Goal: Information Seeking & Learning: Check status

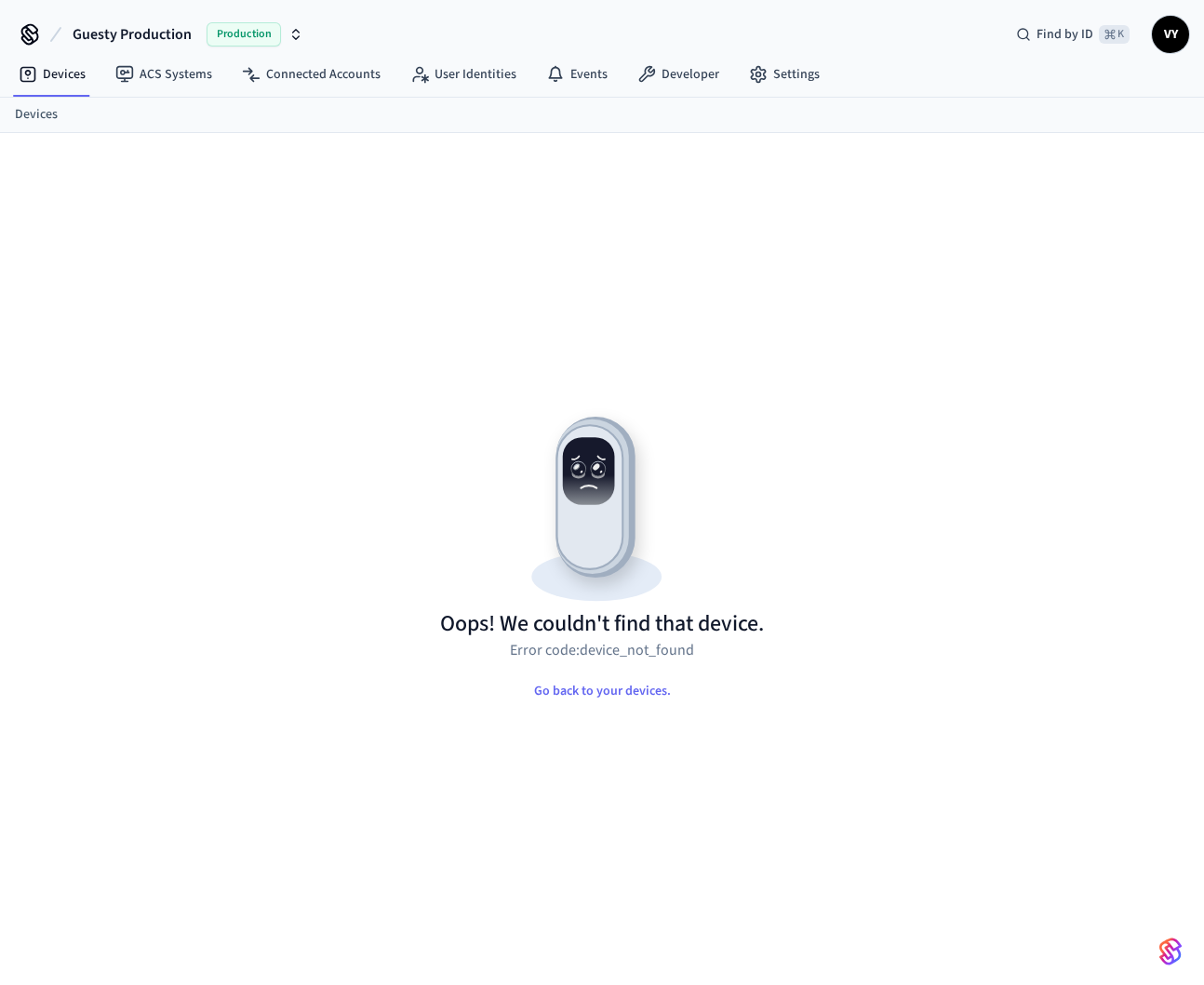
click at [851, 650] on div "Oops! We couldn't find that device. Error code: device_not_found Go back to you…" at bounding box center [602, 580] width 1130 height 806
click at [646, 624] on h1 "Oops! We couldn't find that device." at bounding box center [602, 624] width 323 height 30
click at [735, 636] on h1 "Oops! We couldn't find that device." at bounding box center [602, 624] width 323 height 30
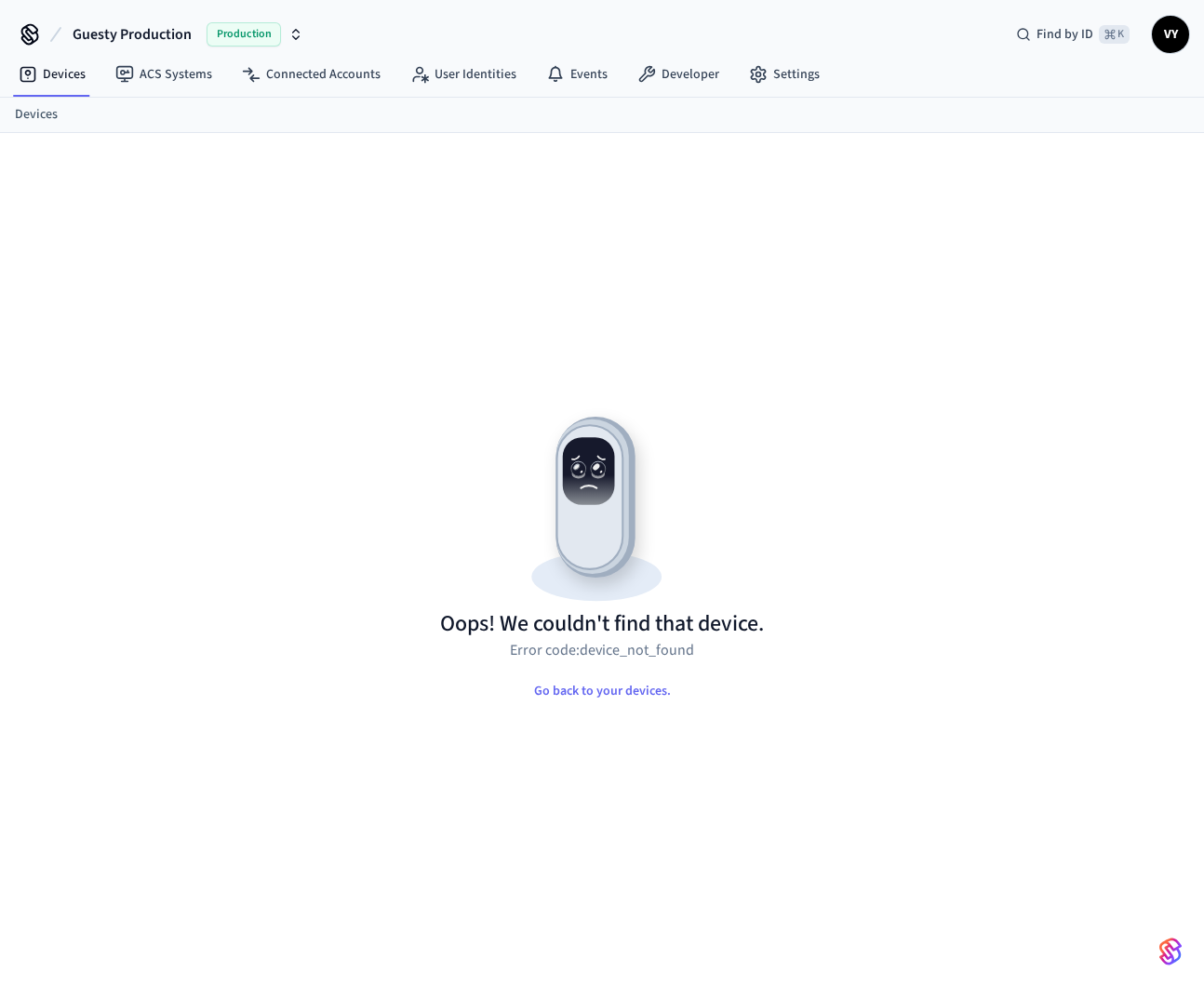
click at [498, 353] on div "Oops! We couldn't find that device. Error code: device_not_found Go back to you…" at bounding box center [602, 580] width 1130 height 806
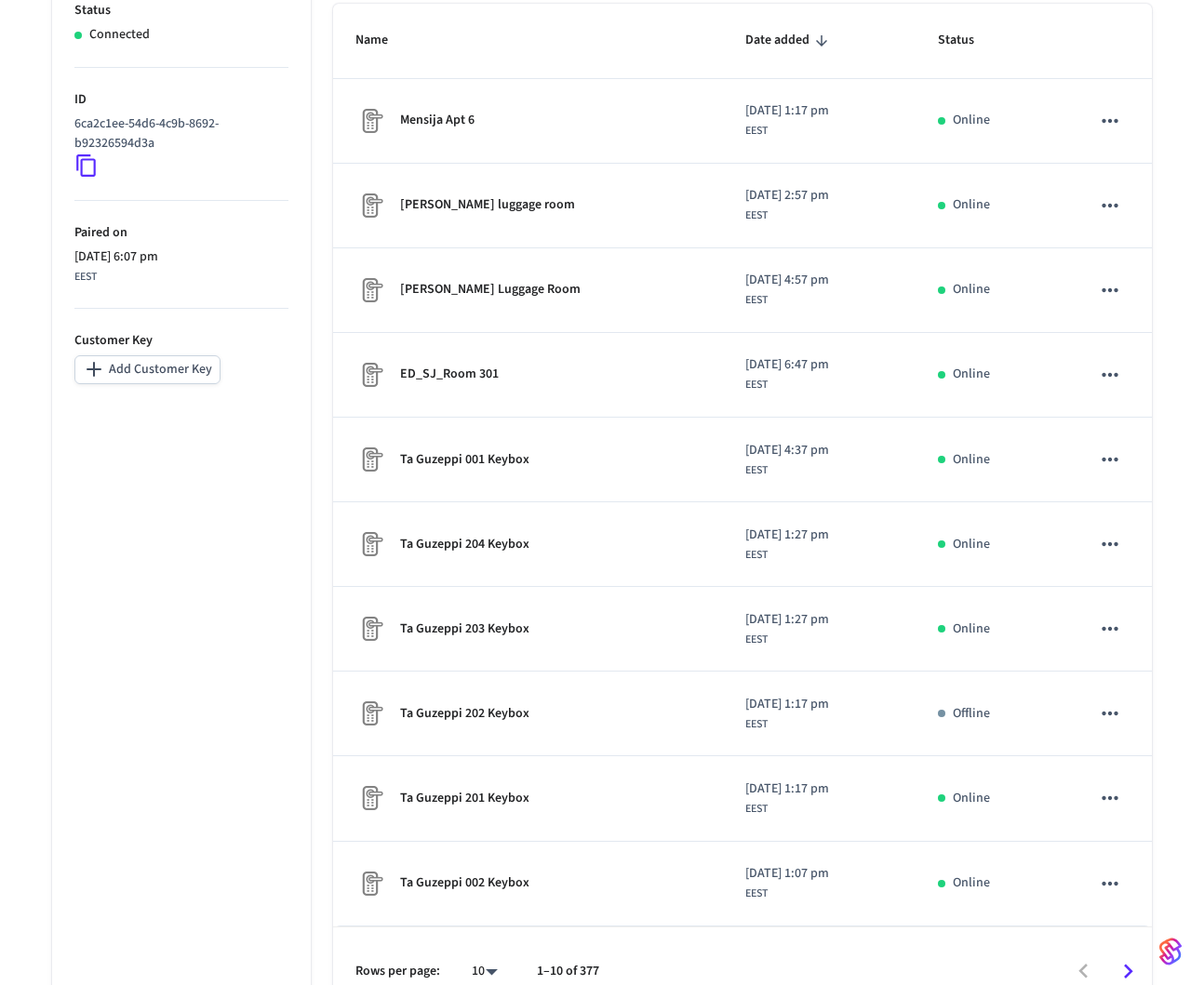
scroll to position [359, 0]
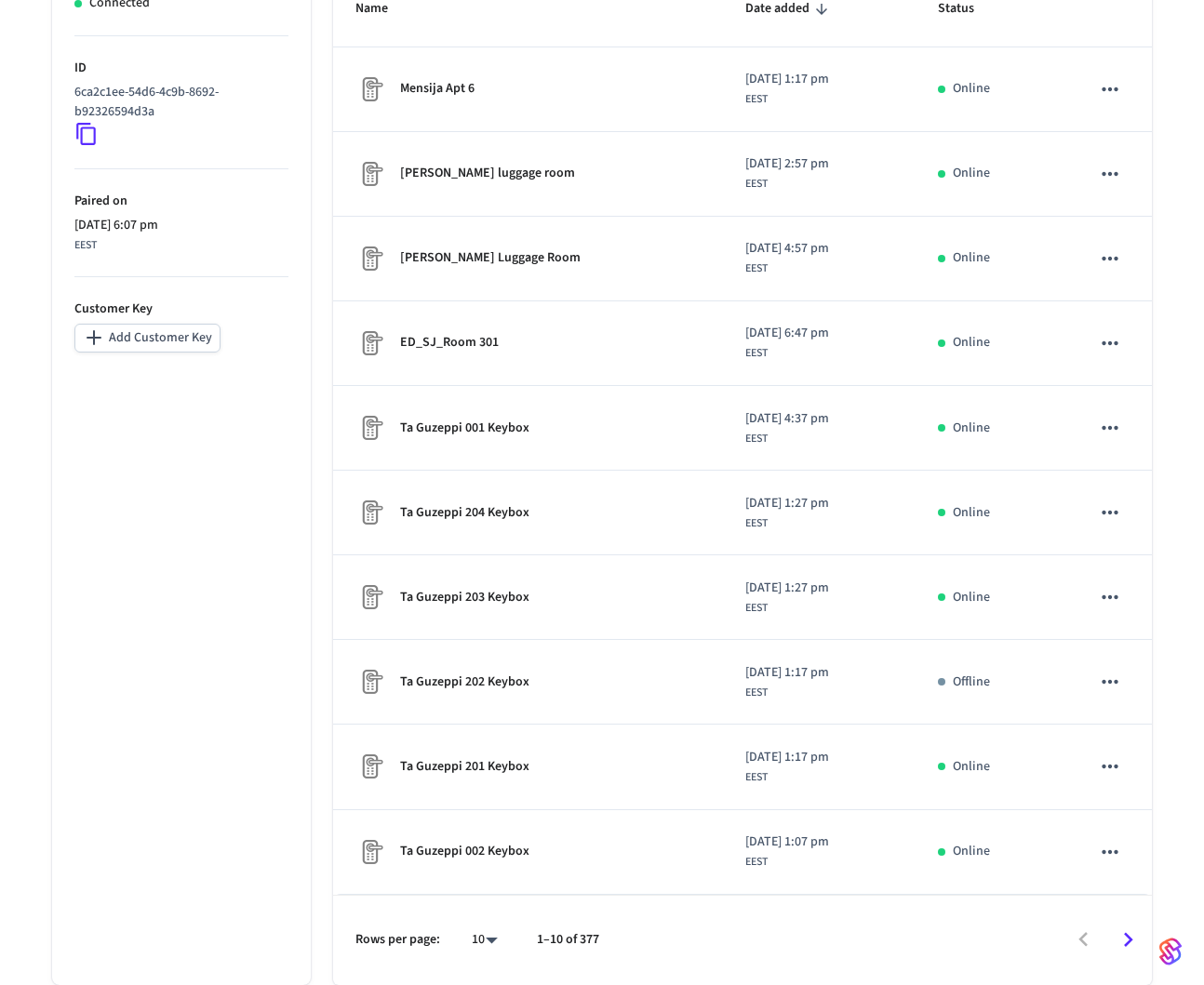
click at [491, 939] on body "Guesty Production Production Find by ID ⌘ K VY Devices ACS Systems Connected Ac…" at bounding box center [602, 312] width 1204 height 1344
click at [484, 928] on li "All" at bounding box center [477, 931] width 50 height 50
type input "**"
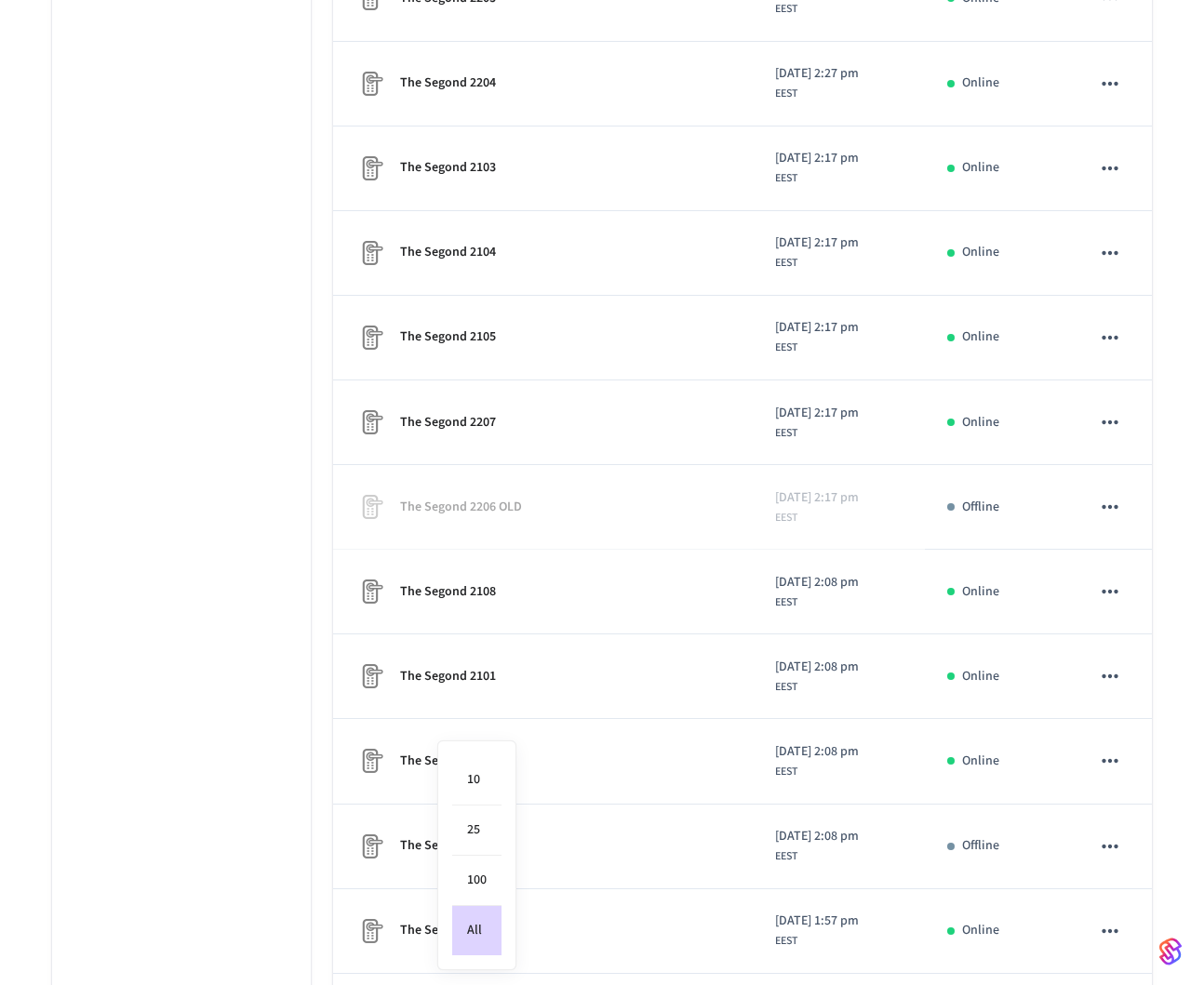
scroll to position [31471, 0]
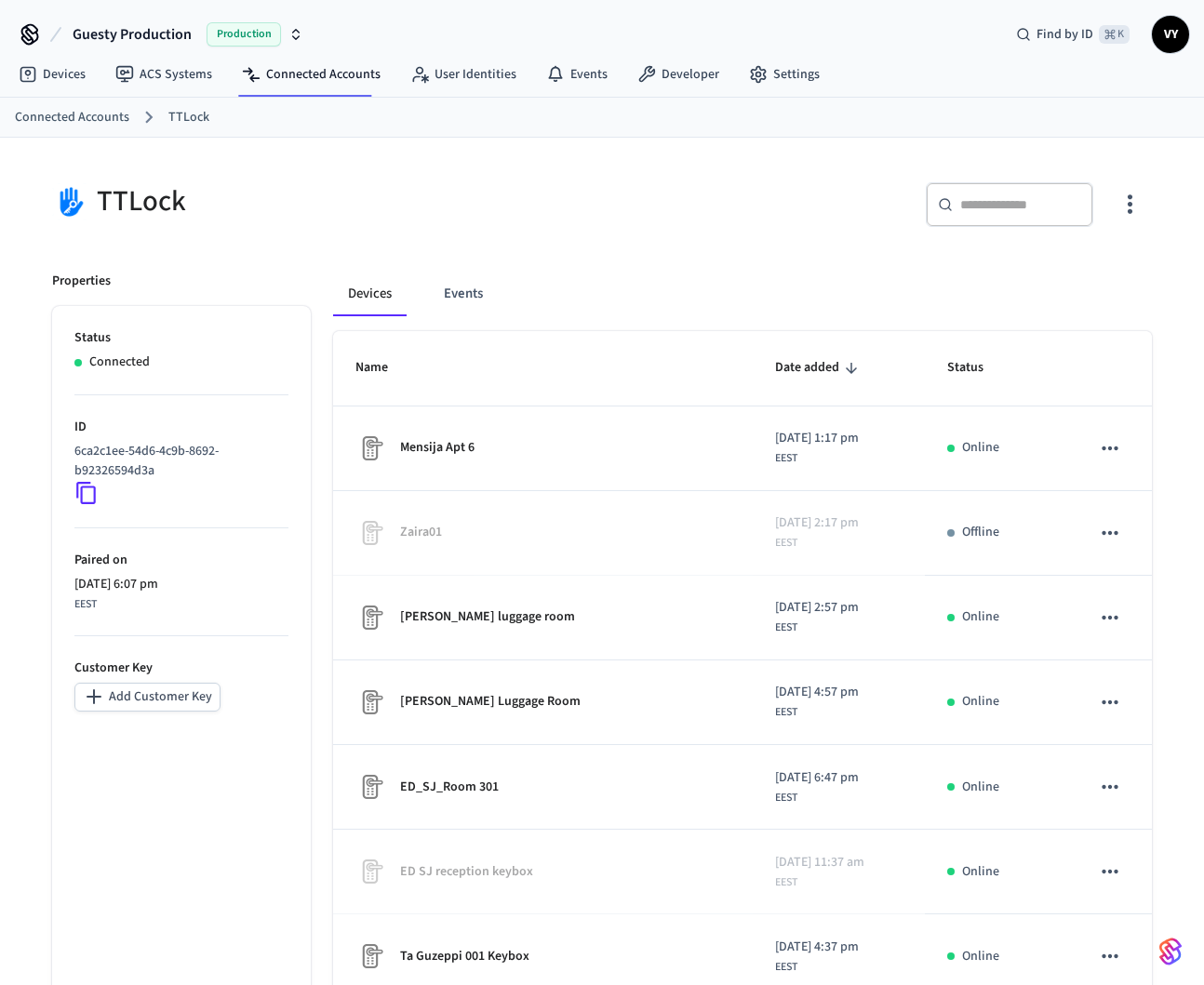
click at [1028, 208] on input "text" at bounding box center [1021, 204] width 121 height 19
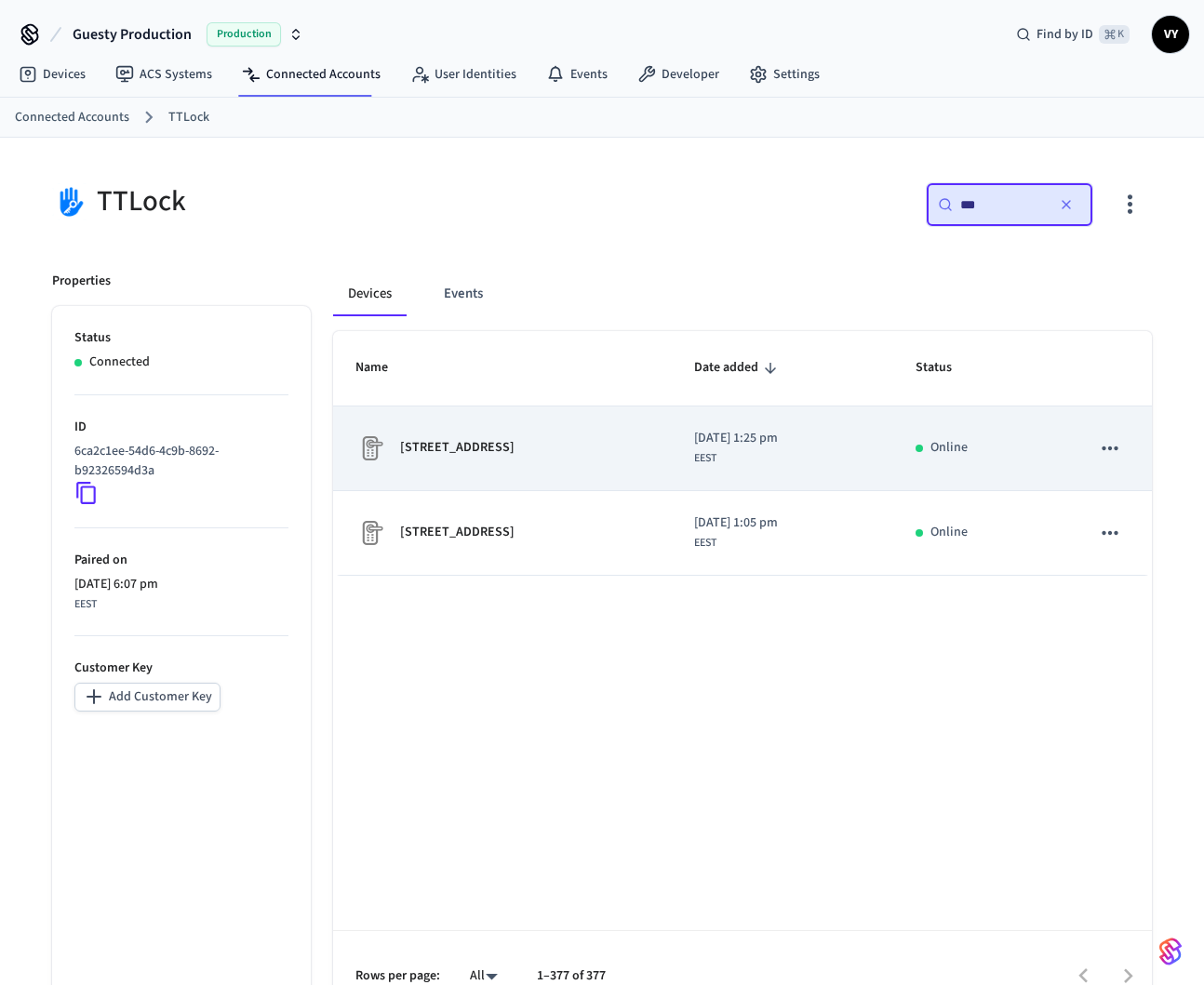
type input "**"
click at [502, 451] on p "91 Selmunett Apt 2 floor 3" at bounding box center [456, 448] width 114 height 20
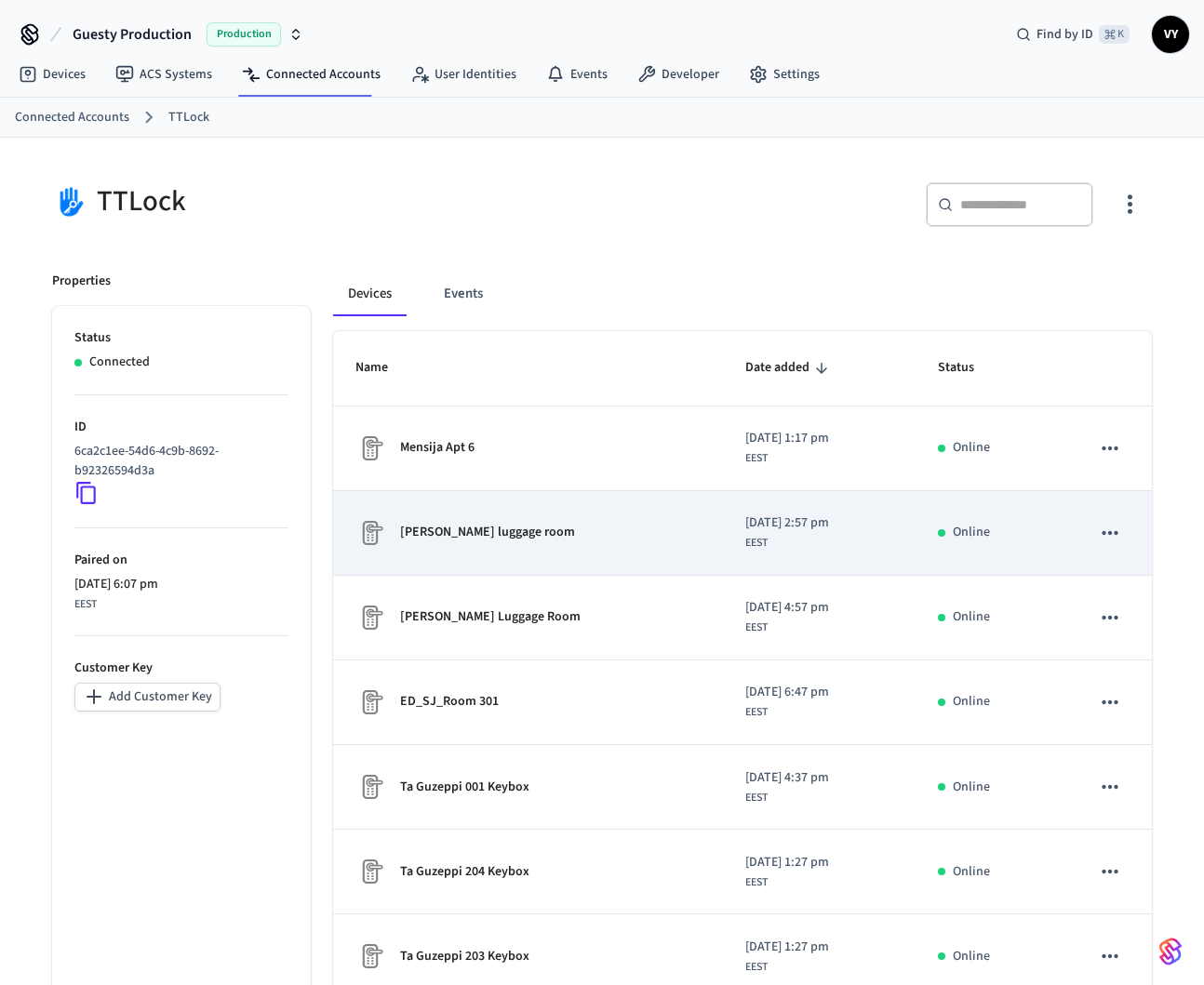
scroll to position [359, 0]
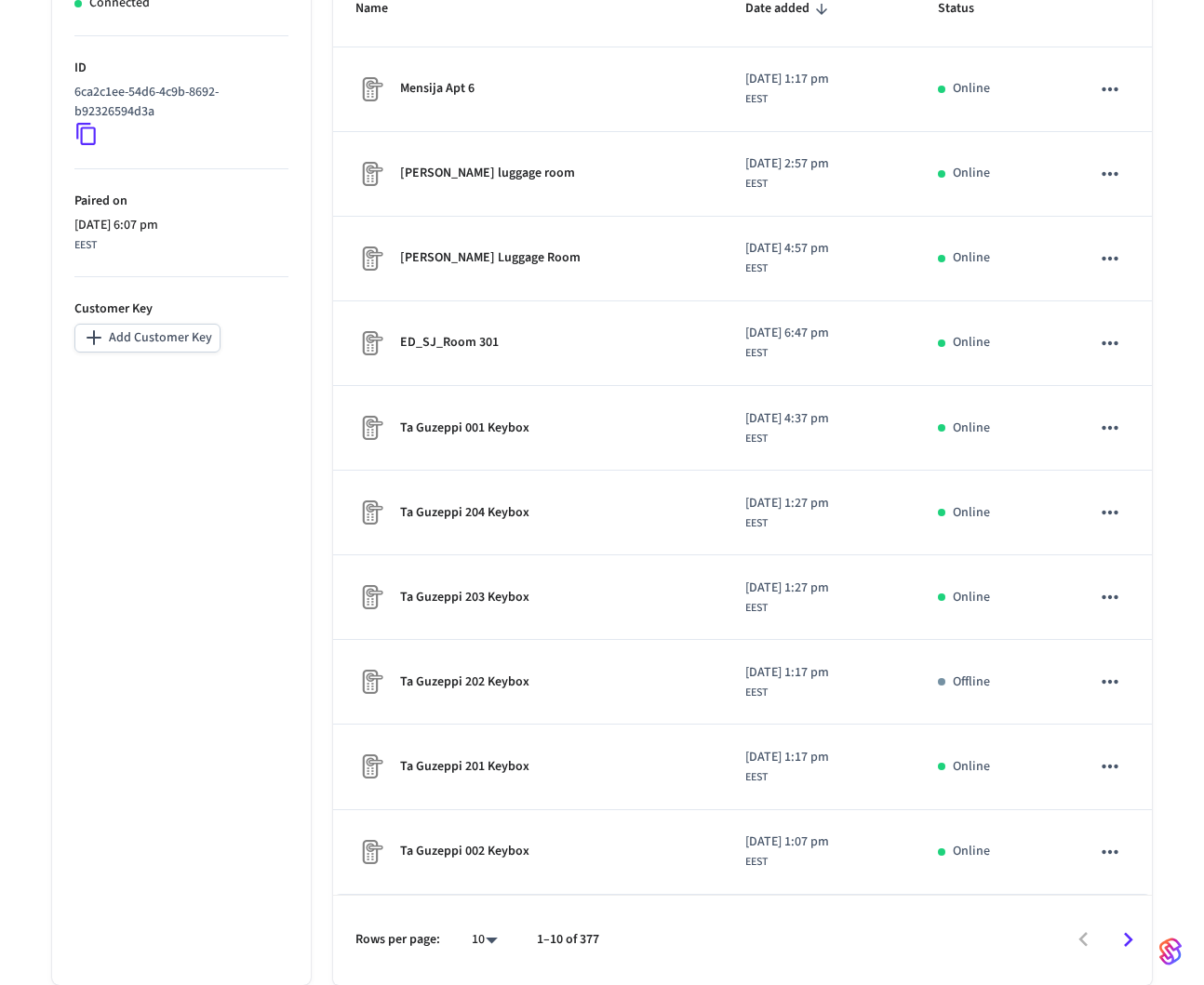
click at [491, 939] on body "Guesty Production Production Find by ID ⌘ K VY Devices ACS Systems Connected Ac…" at bounding box center [602, 312] width 1204 height 1344
click at [472, 933] on li "All" at bounding box center [477, 931] width 50 height 50
type input "**"
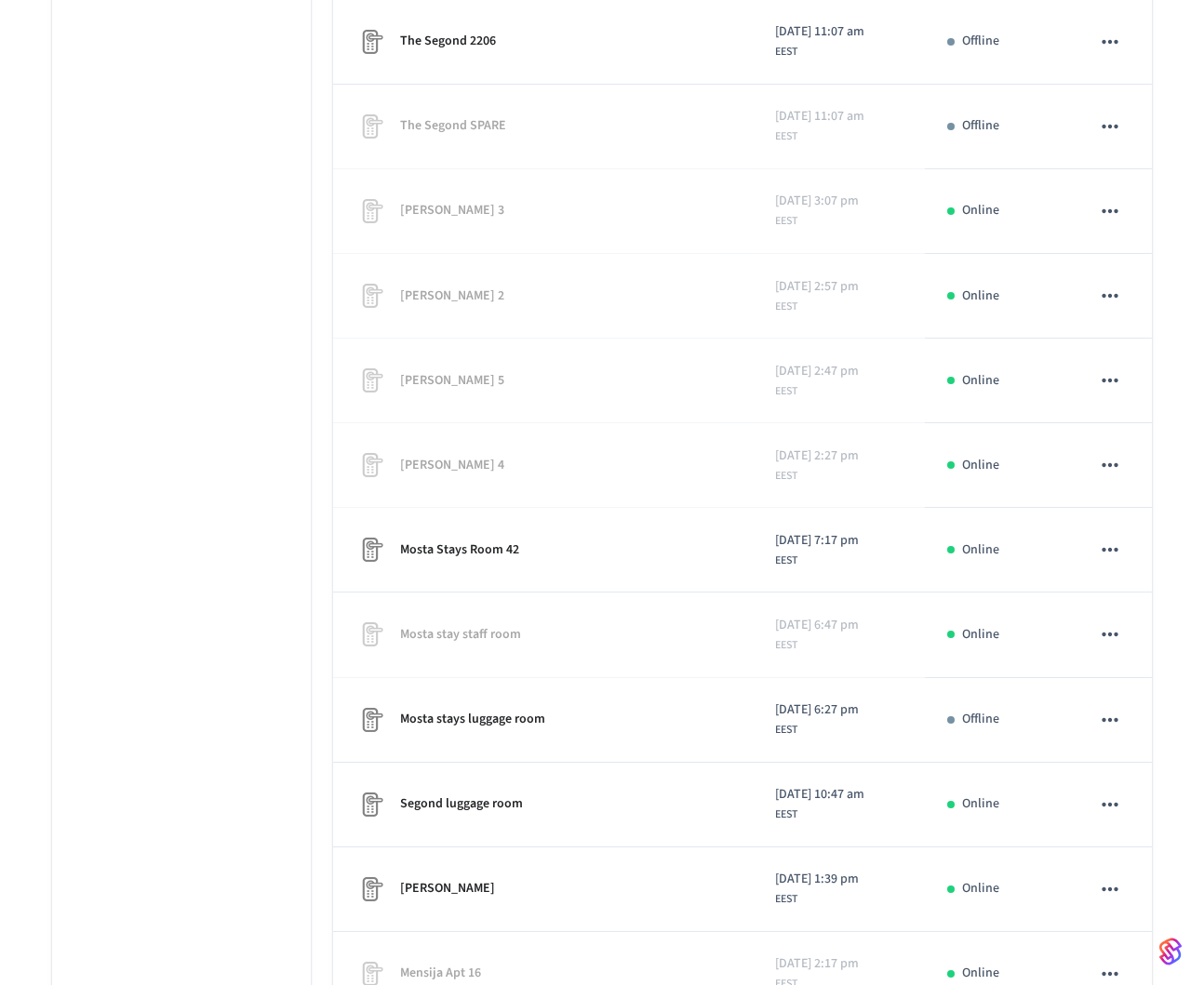
scroll to position [0, 0]
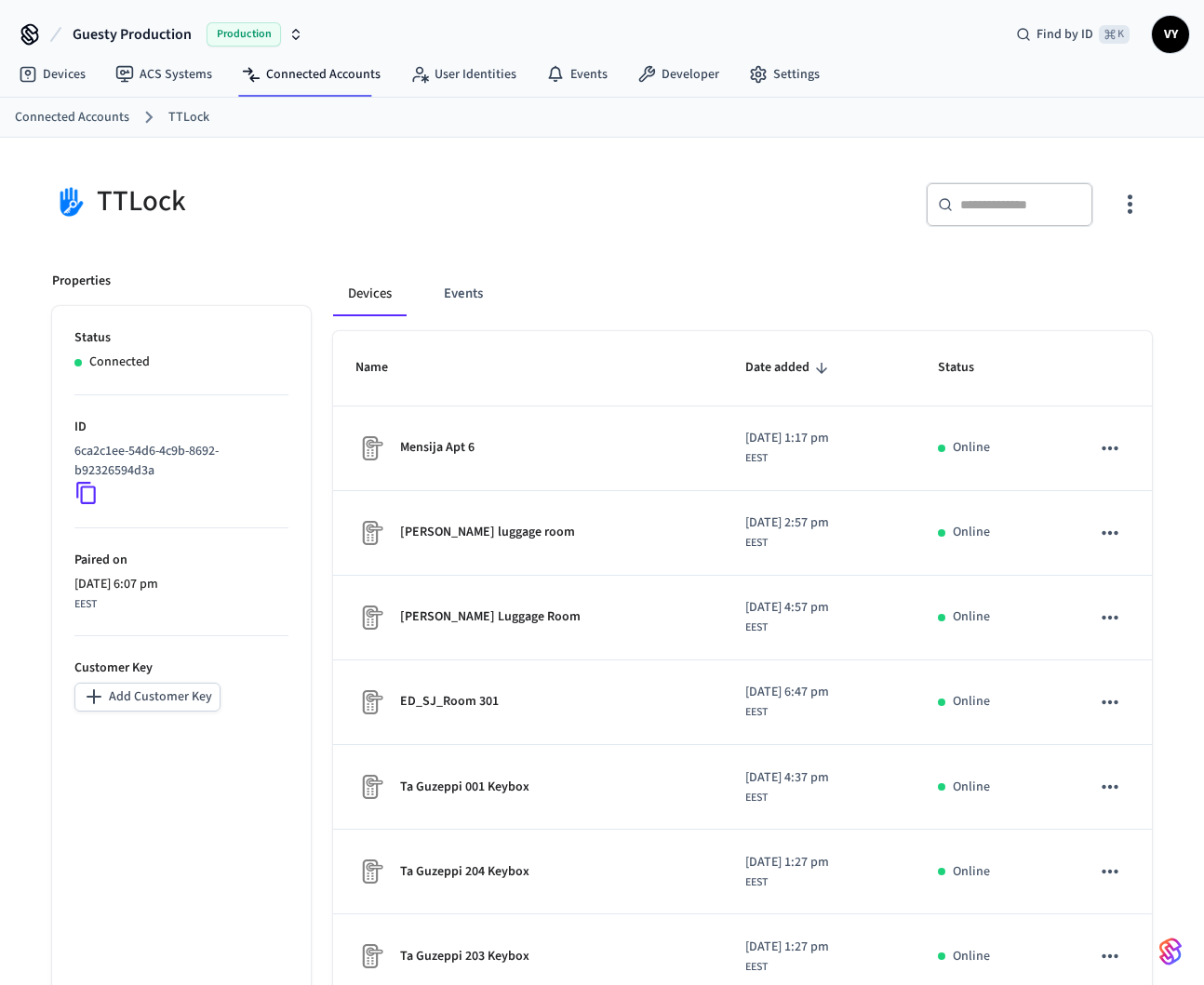
click at [1011, 213] on input "text" at bounding box center [1021, 204] width 121 height 19
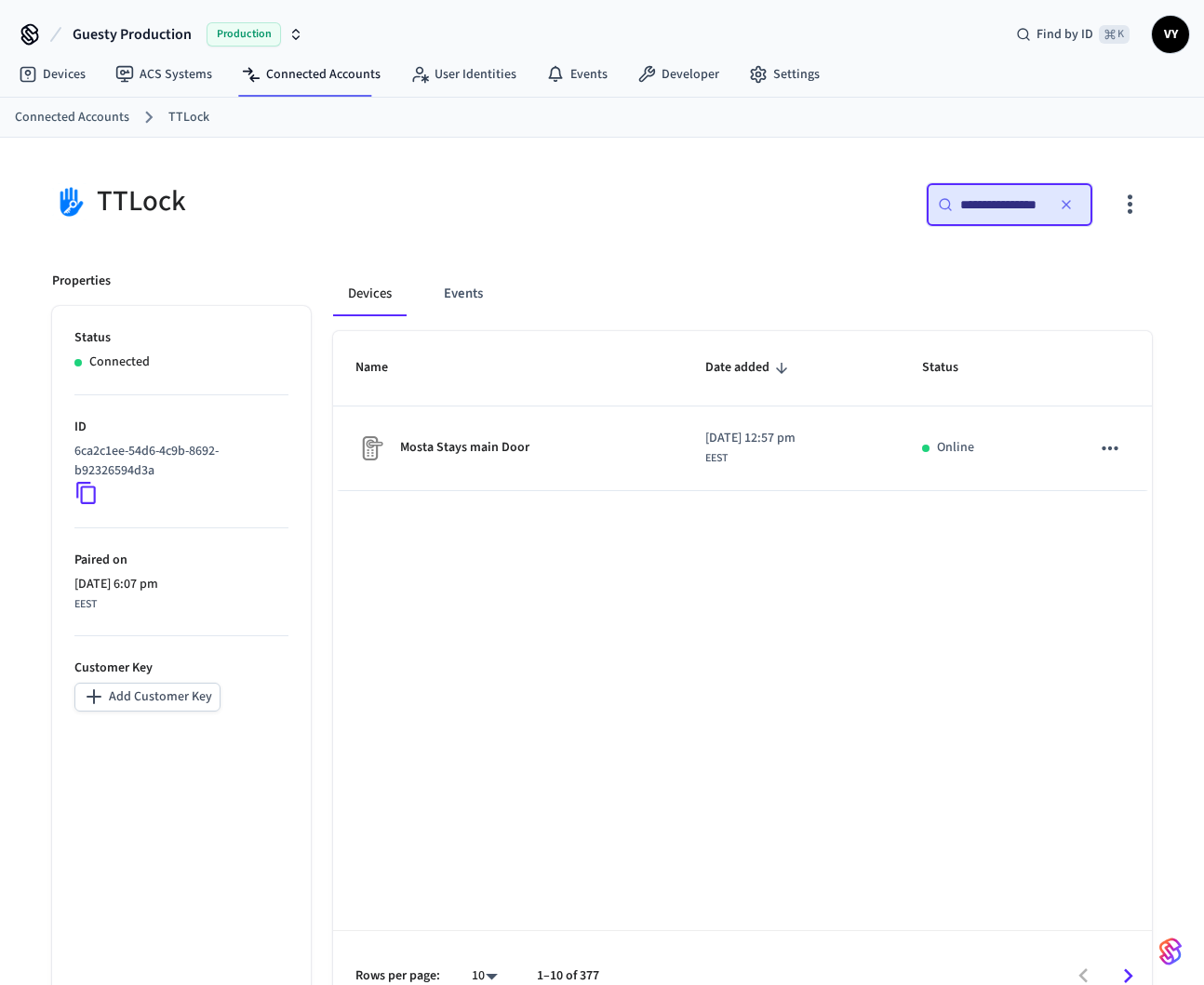
scroll to position [0, 11]
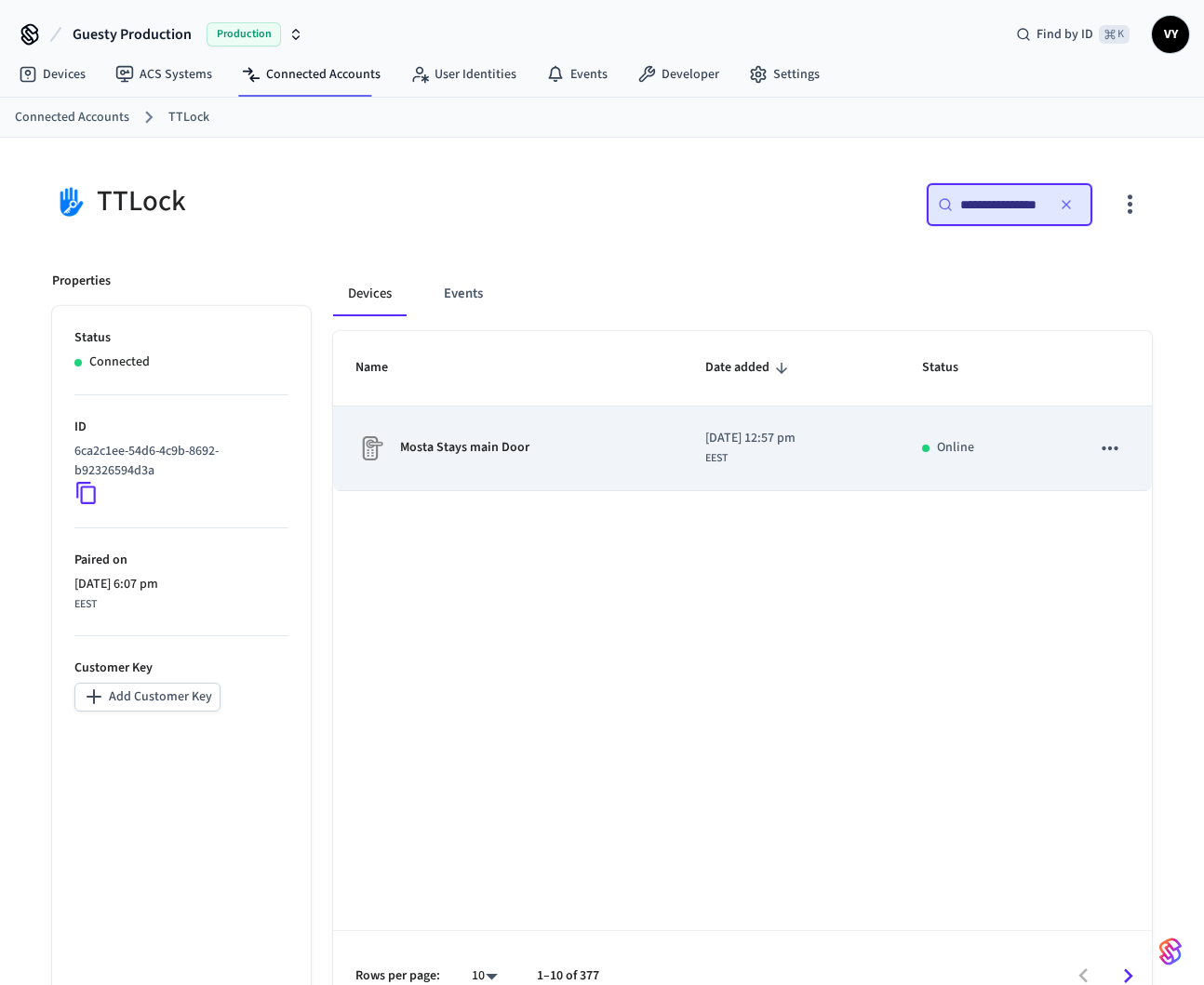
type input "**********"
click at [491, 458] on div "Mosta Stays main Door" at bounding box center [508, 448] width 306 height 30
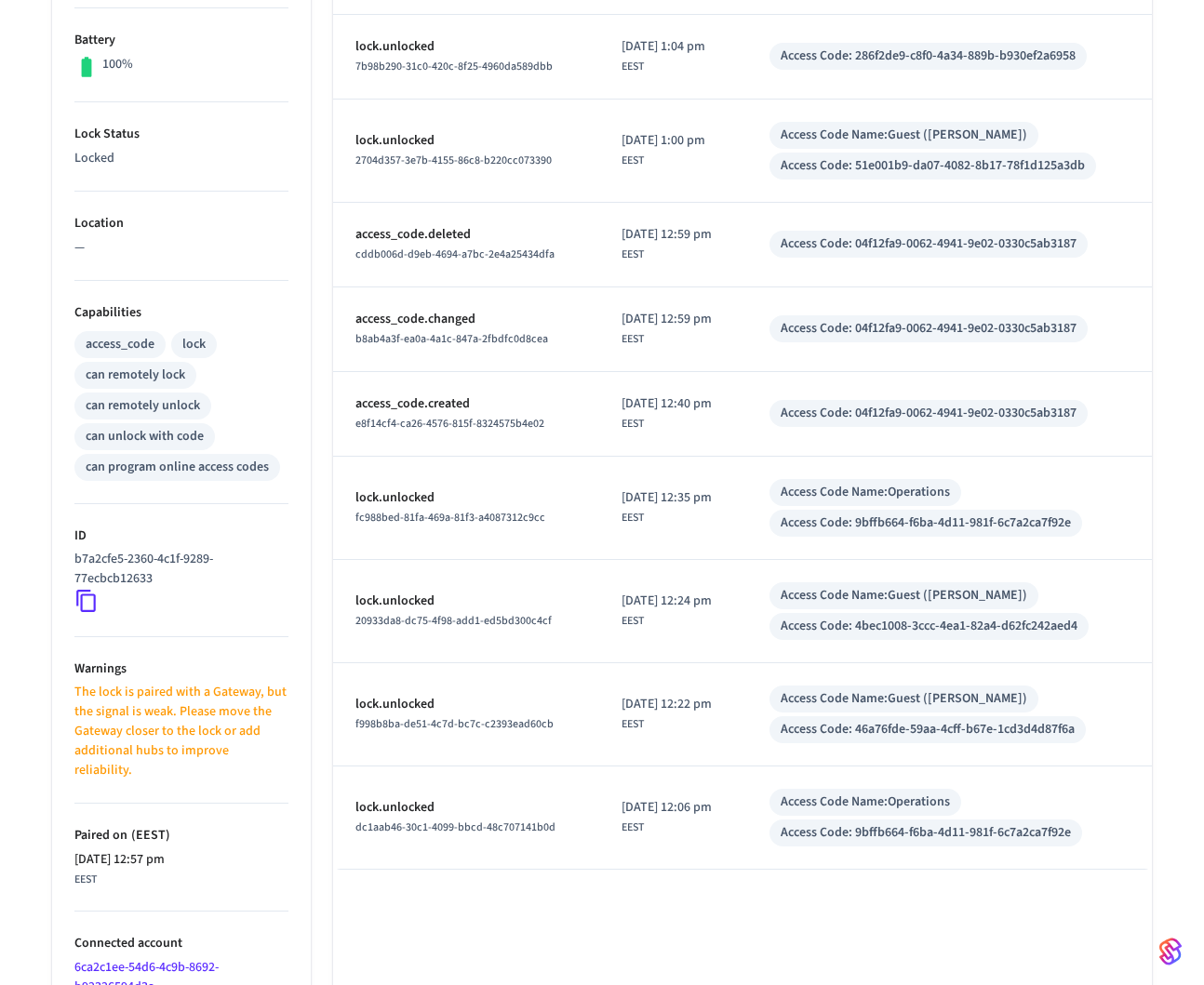
scroll to position [561, 0]
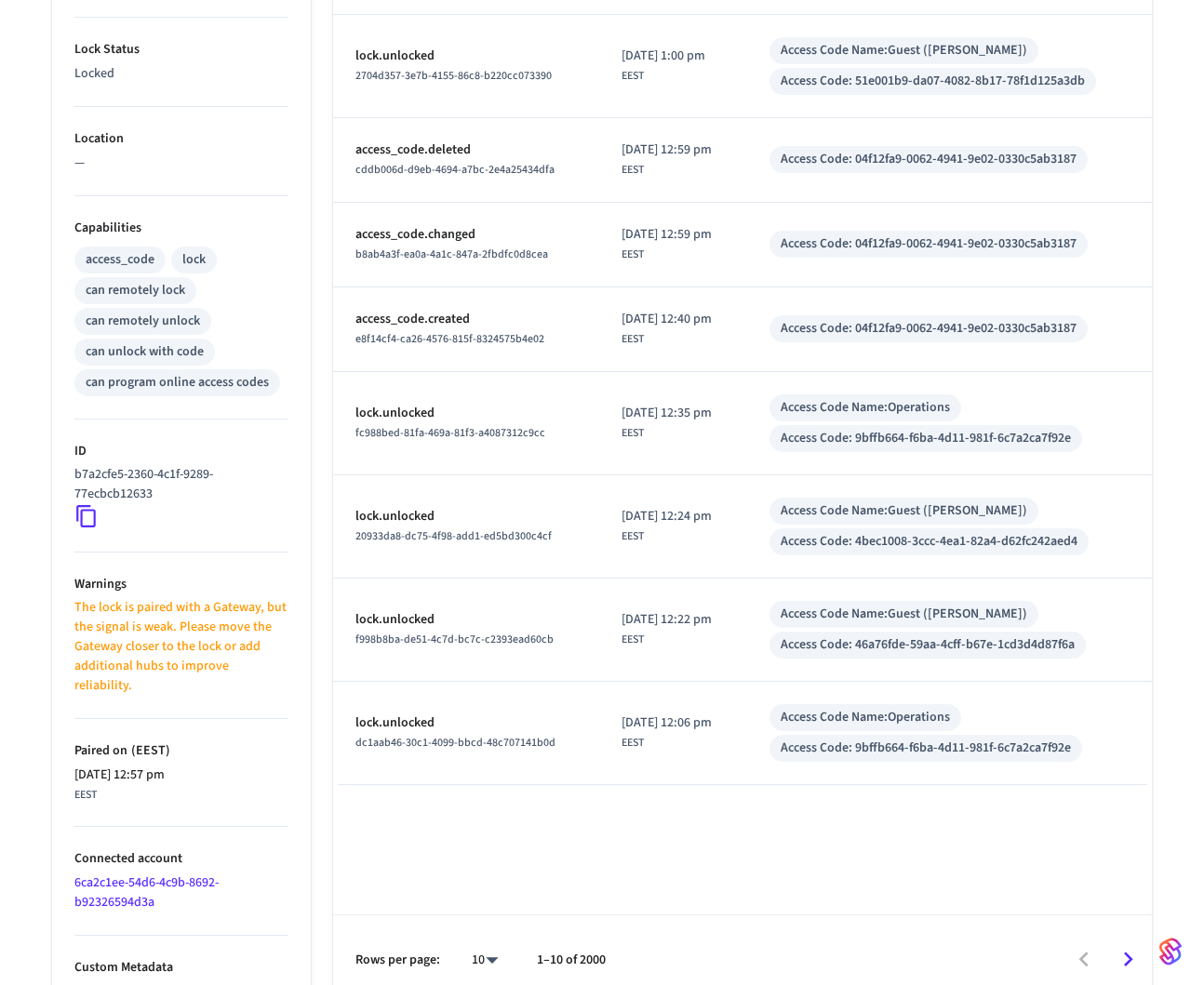
click at [493, 937] on body "Guesty Production Production Find by ID ⌘ K VY Devices ACS Systems Connected Ac…" at bounding box center [602, 221] width 1204 height 1566
click at [476, 925] on li "100" at bounding box center [477, 931] width 50 height 50
type input "***"
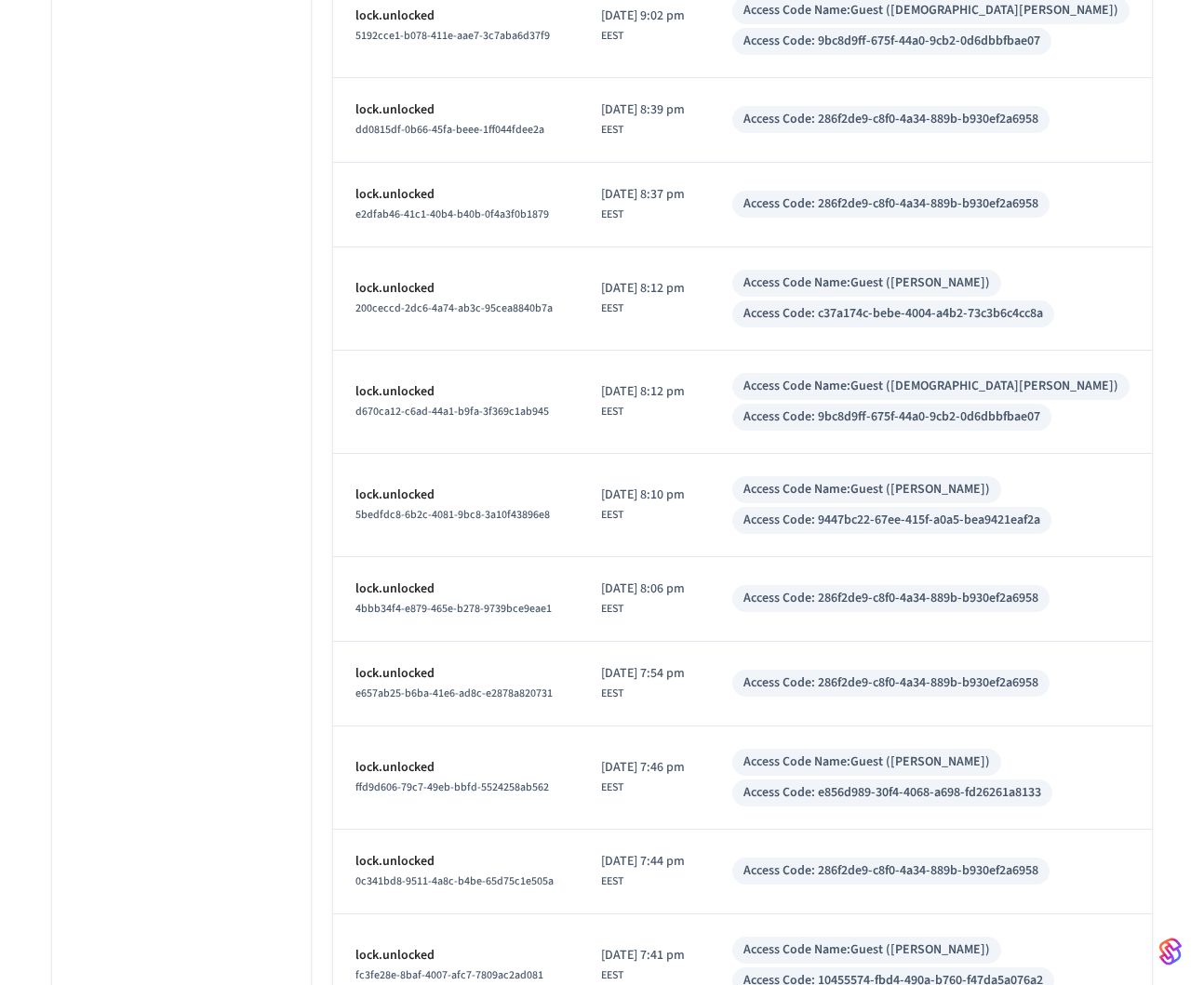
scroll to position [9151, 0]
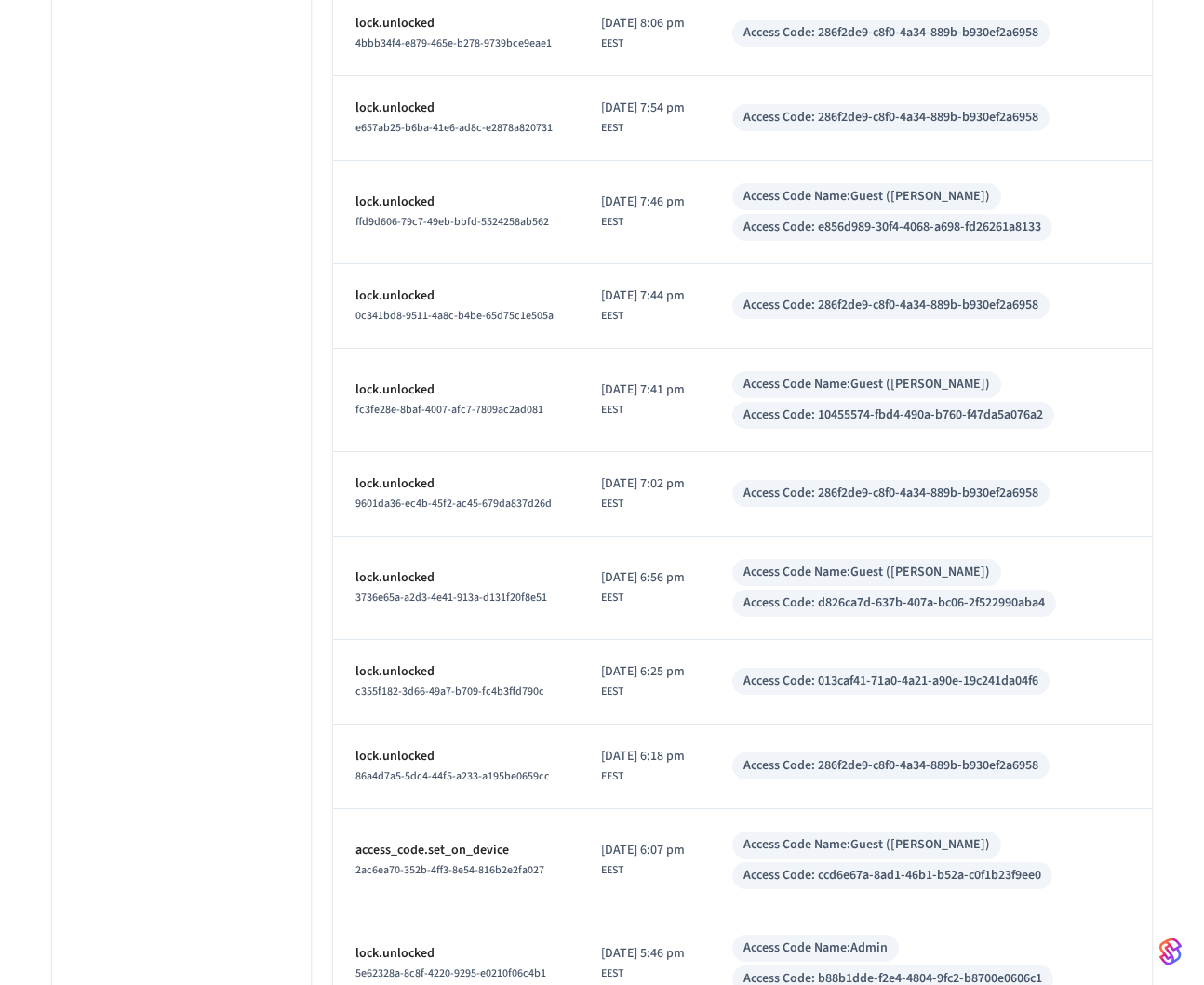
click at [811, 800] on div at bounding box center [602, 492] width 1204 height 985
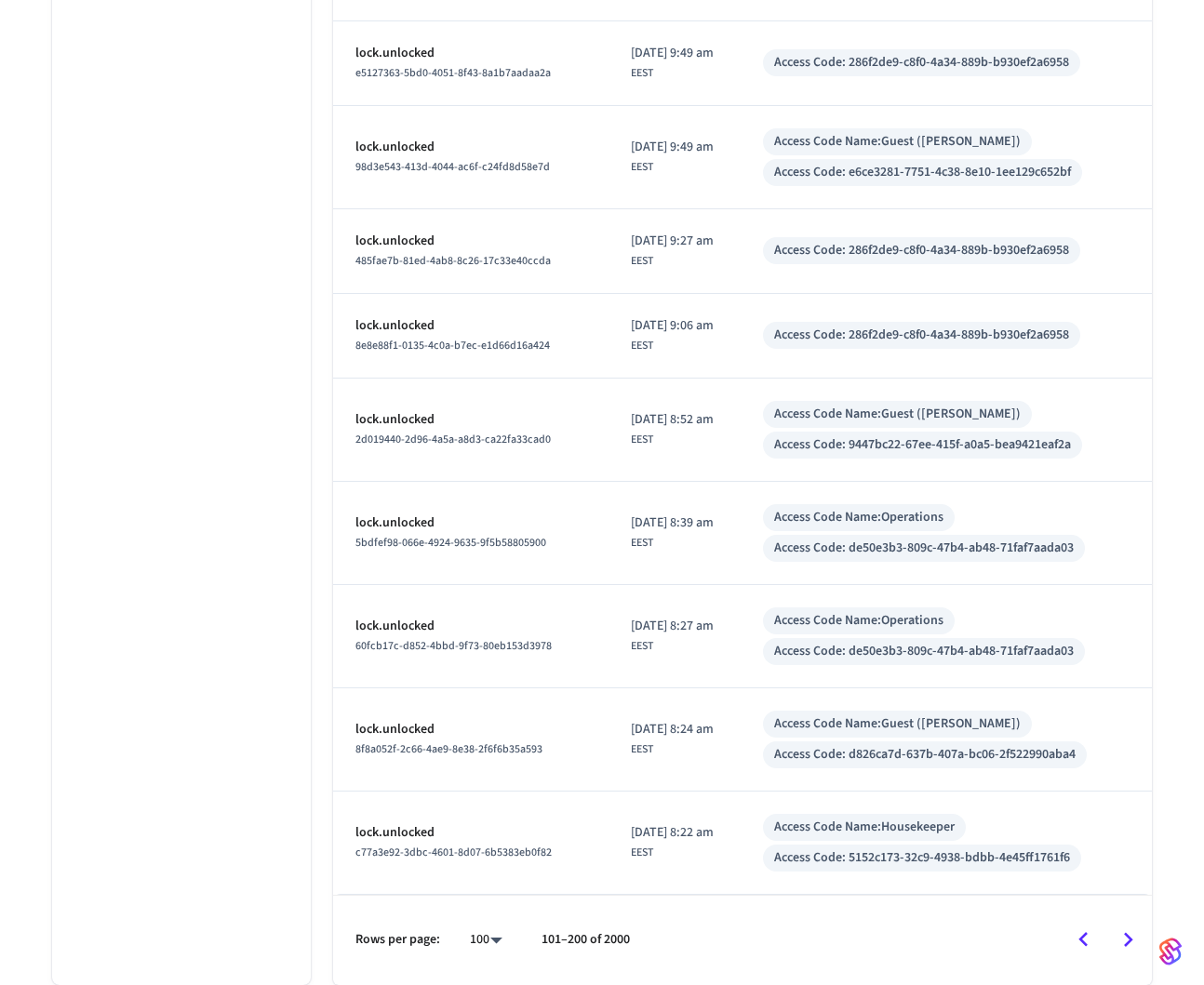
scroll to position [9839, 0]
click at [1070, 938] on icon "Go to previous page" at bounding box center [1083, 939] width 29 height 29
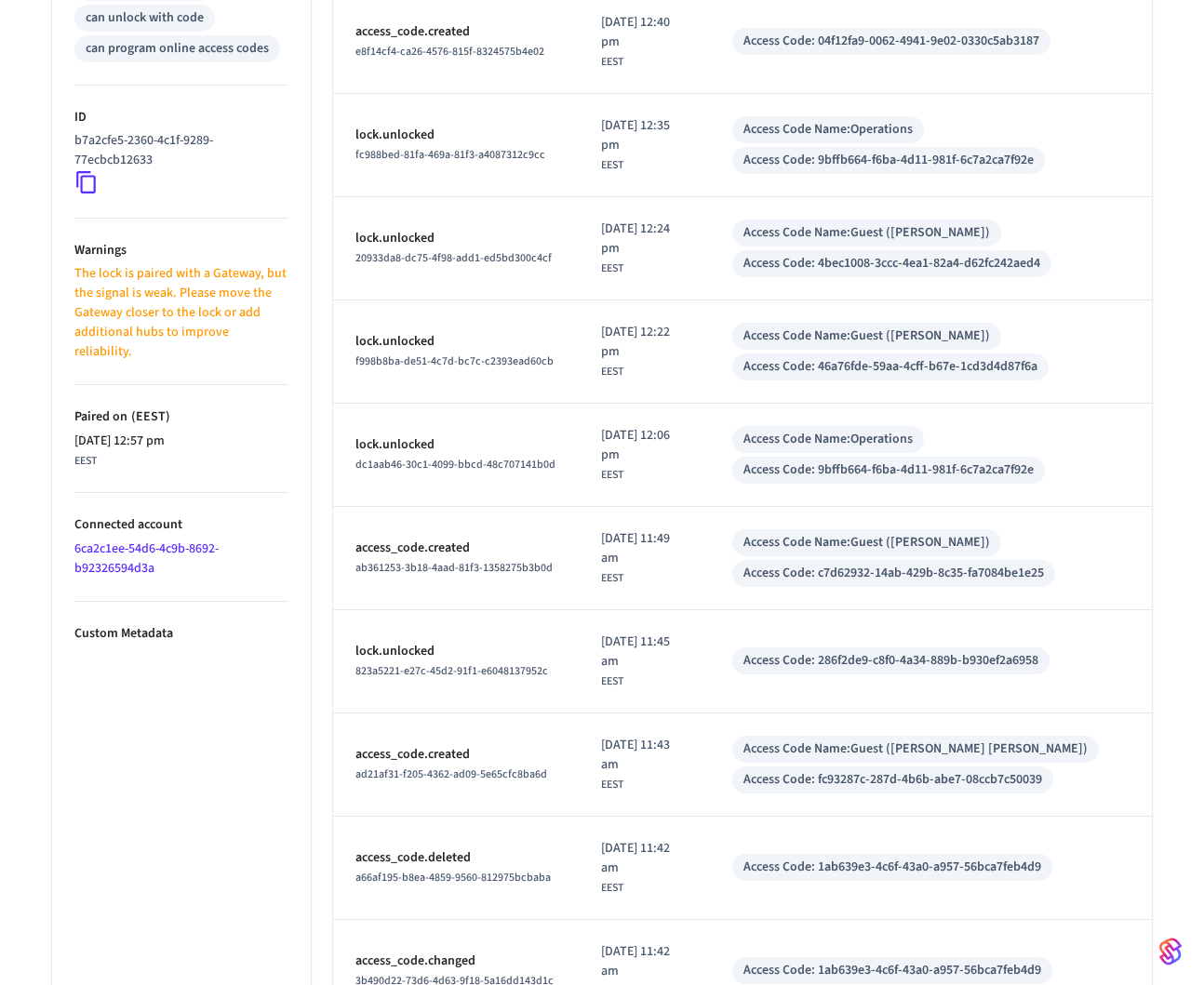
scroll to position [0, 0]
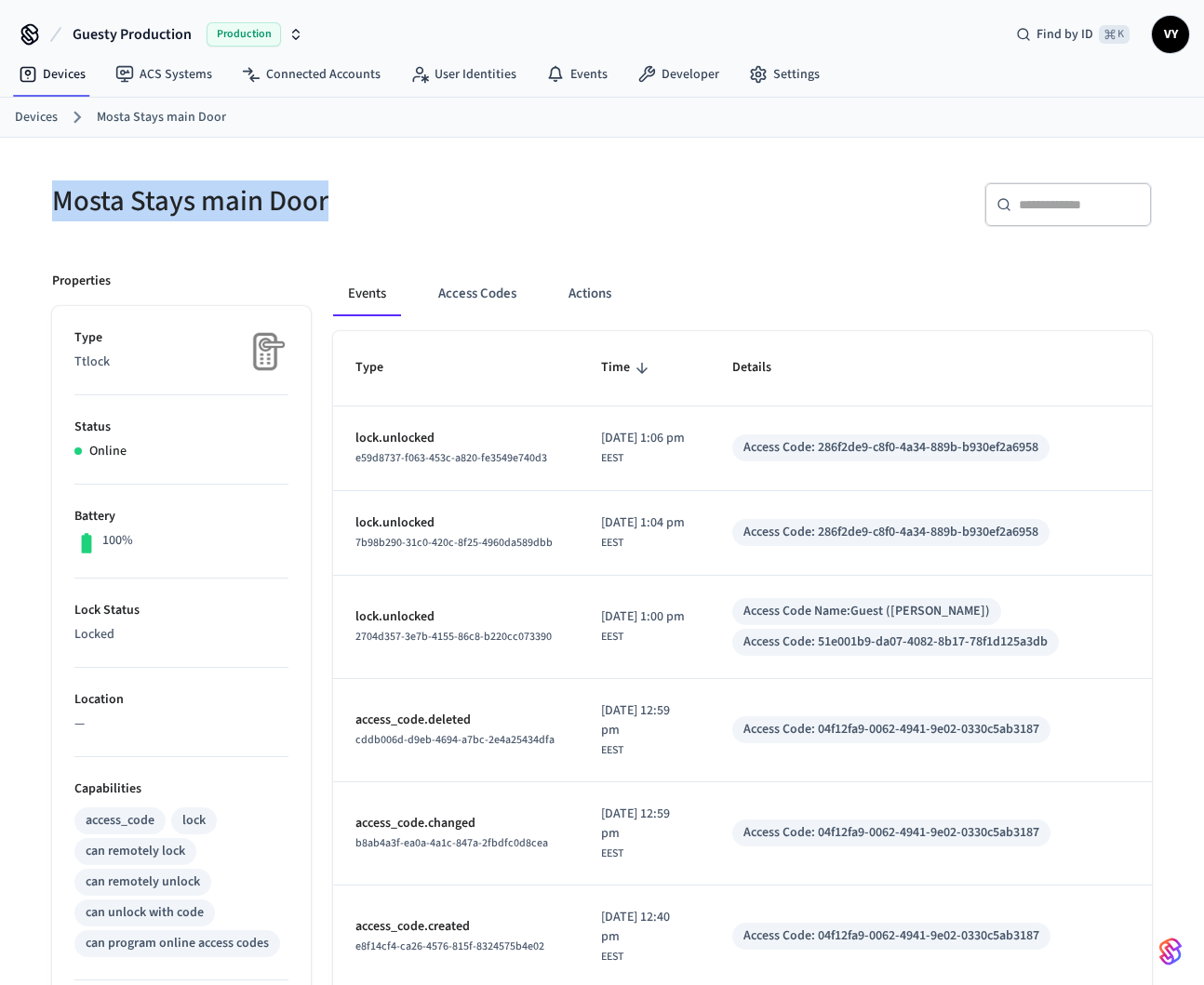
drag, startPoint x: 57, startPoint y: 204, endPoint x: 340, endPoint y: 196, distance: 283.1
click at [340, 196] on h5 "Mosta Stays main Door" at bounding box center [321, 201] width 539 height 38
copy h5 "Mosta Stays main Door"
click at [717, 188] on div "​ ​" at bounding box center [882, 212] width 539 height 60
